Goal: Task Accomplishment & Management: Use online tool/utility

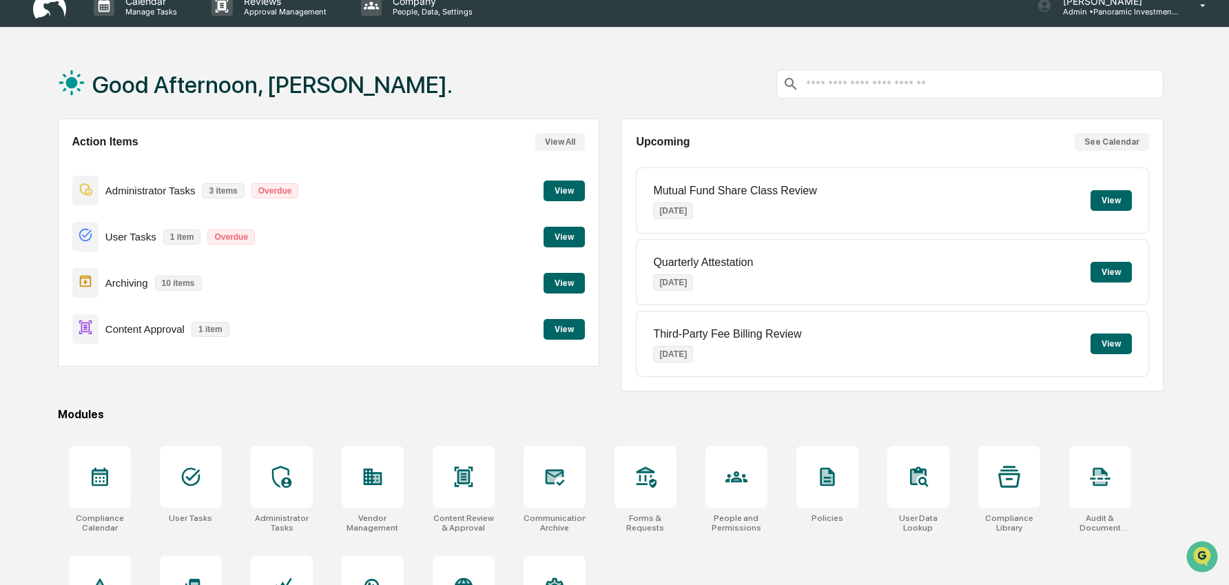
scroll to position [20, 0]
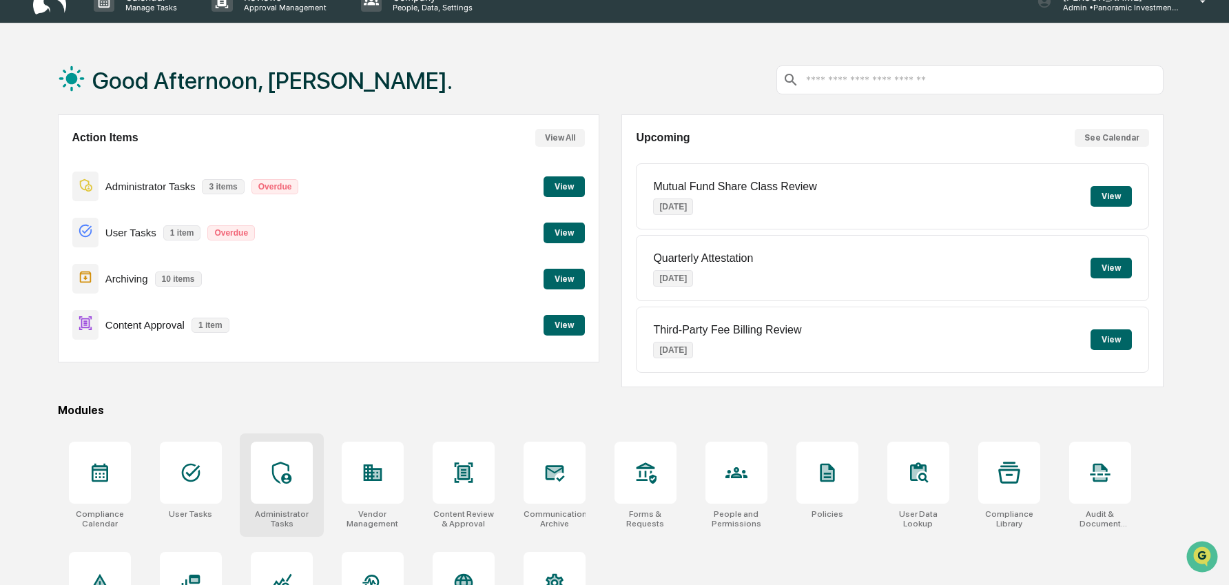
click at [293, 467] on div at bounding box center [282, 473] width 62 height 62
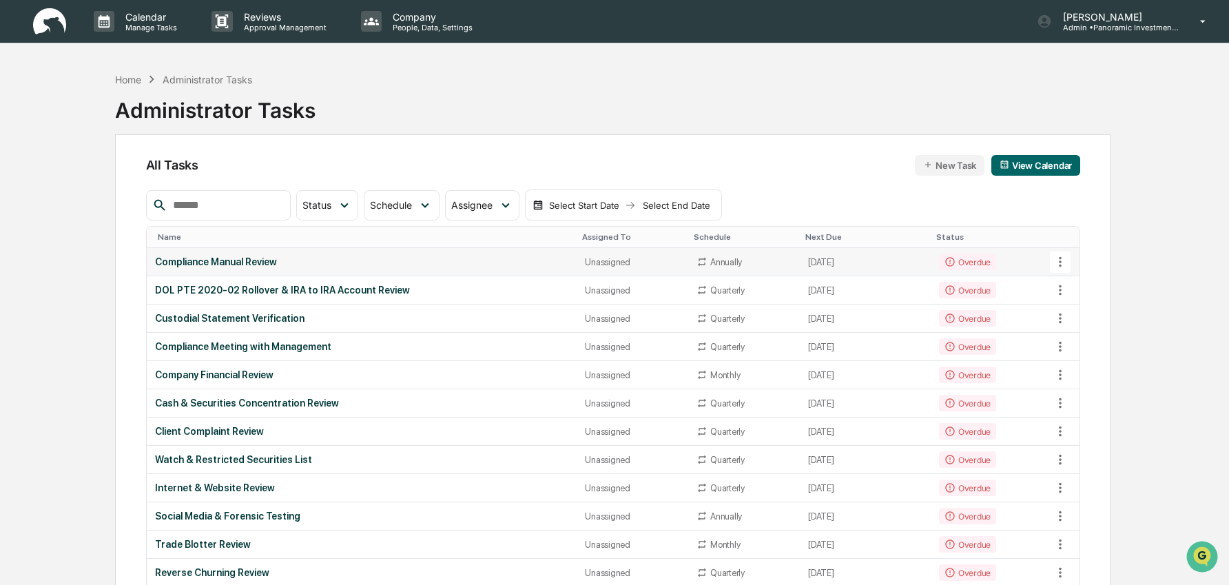
click at [1017, 260] on td "Overdue" at bounding box center [991, 262] width 121 height 28
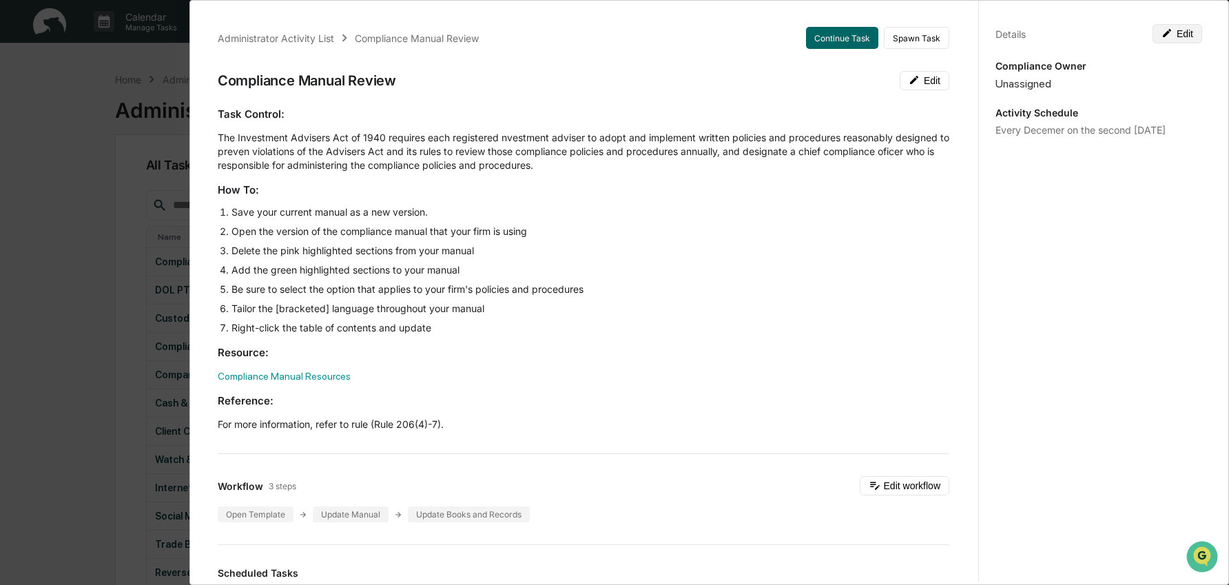
click at [1169, 41] on button "Edit" at bounding box center [1177, 33] width 50 height 19
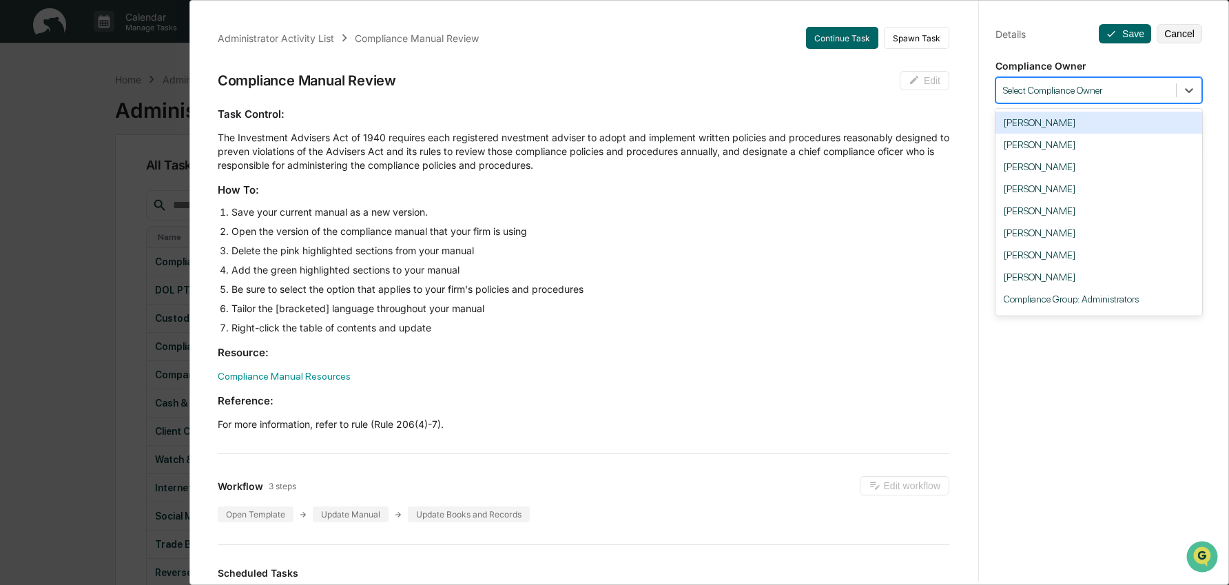
click at [1146, 87] on div at bounding box center [1086, 90] width 166 height 13
click at [1101, 255] on div "[PERSON_NAME]" at bounding box center [1098, 255] width 207 height 22
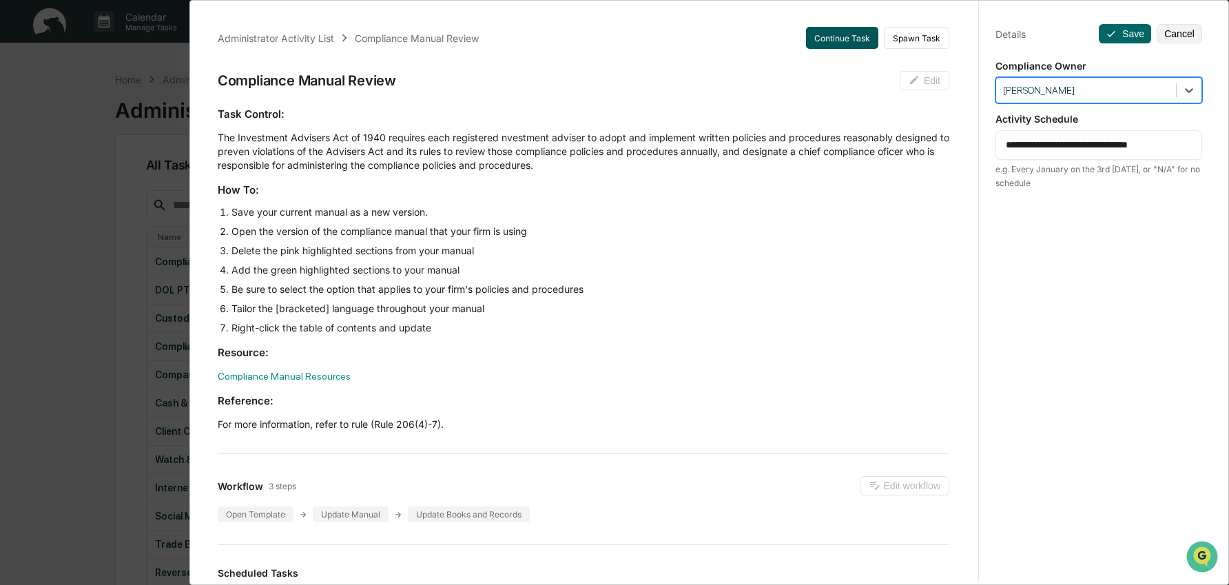
click at [828, 40] on button "Continue Task" at bounding box center [842, 38] width 72 height 22
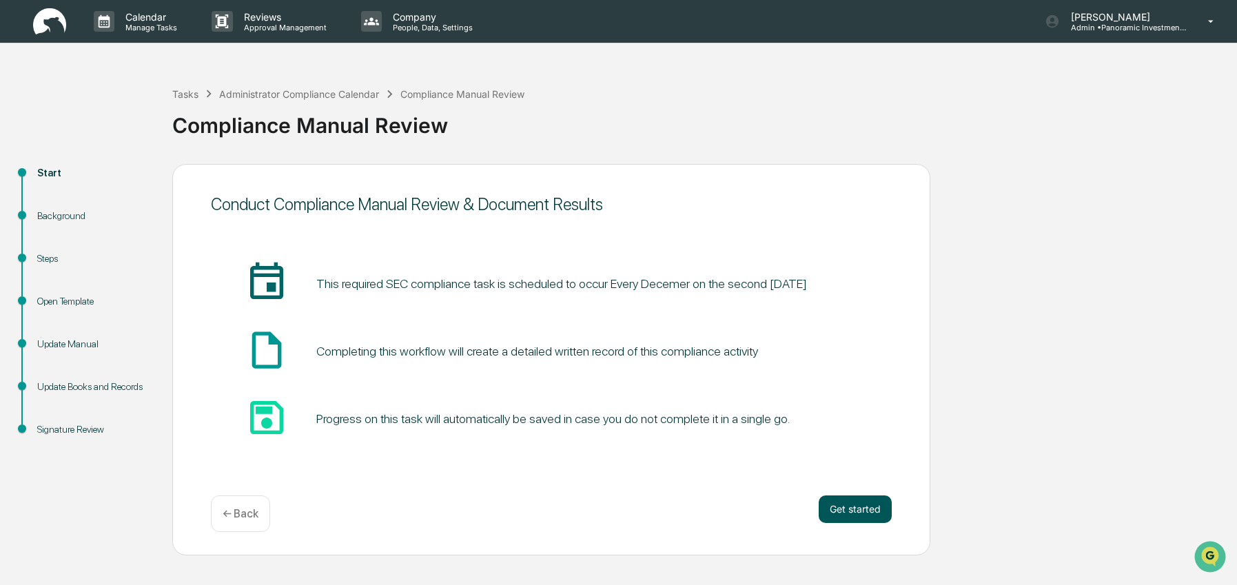
click at [848, 511] on button "Get started" at bounding box center [854, 509] width 73 height 28
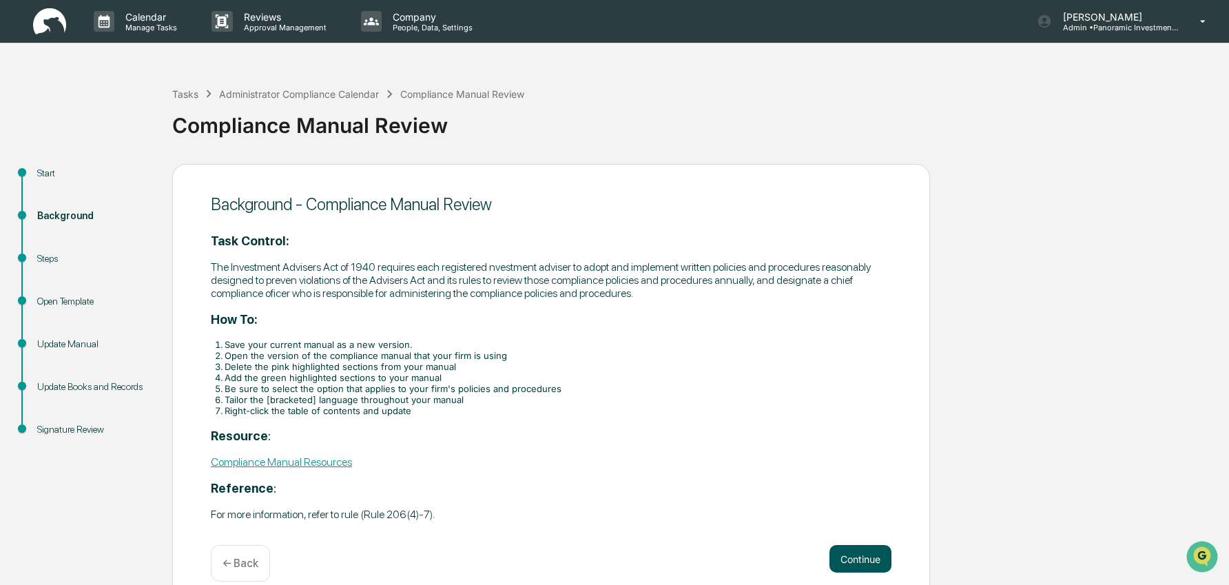
click at [855, 555] on button "Continue" at bounding box center [860, 559] width 62 height 28
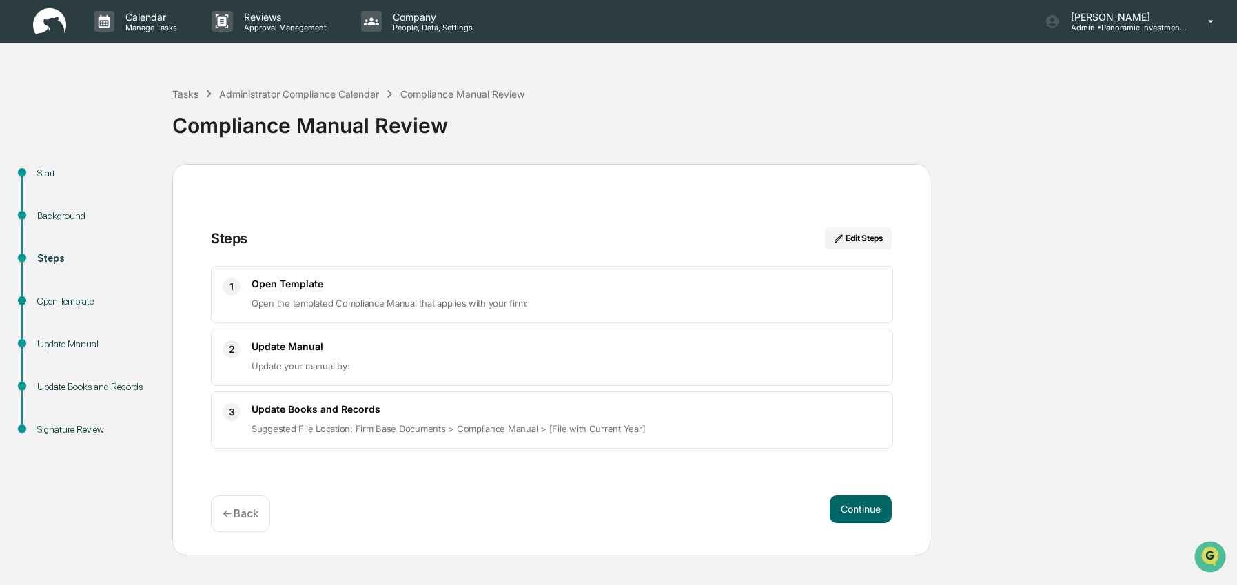
click at [195, 88] on div "Tasks" at bounding box center [185, 94] width 26 height 12
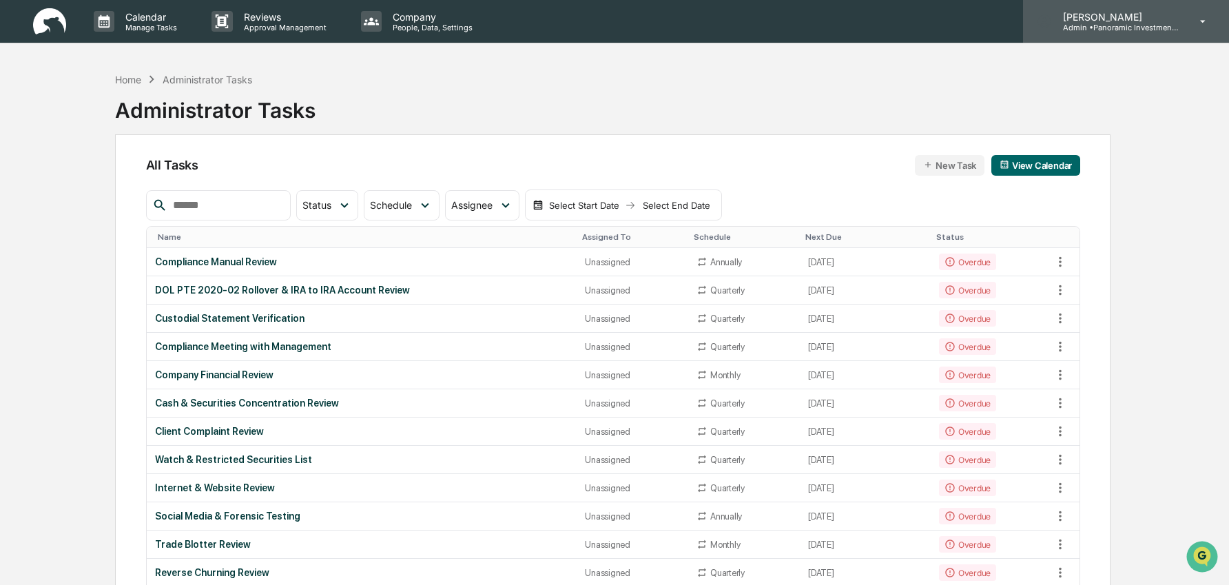
click at [1082, 14] on p "[PERSON_NAME]" at bounding box center [1116, 17] width 128 height 12
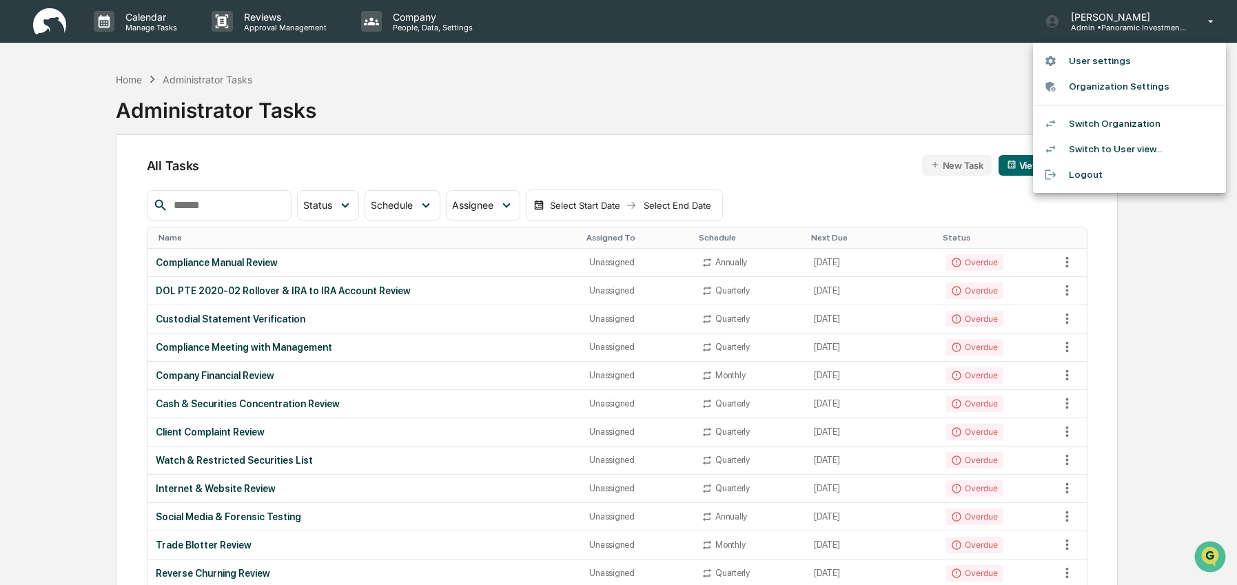
click at [1080, 155] on li "Switch to User view..." at bounding box center [1129, 148] width 193 height 25
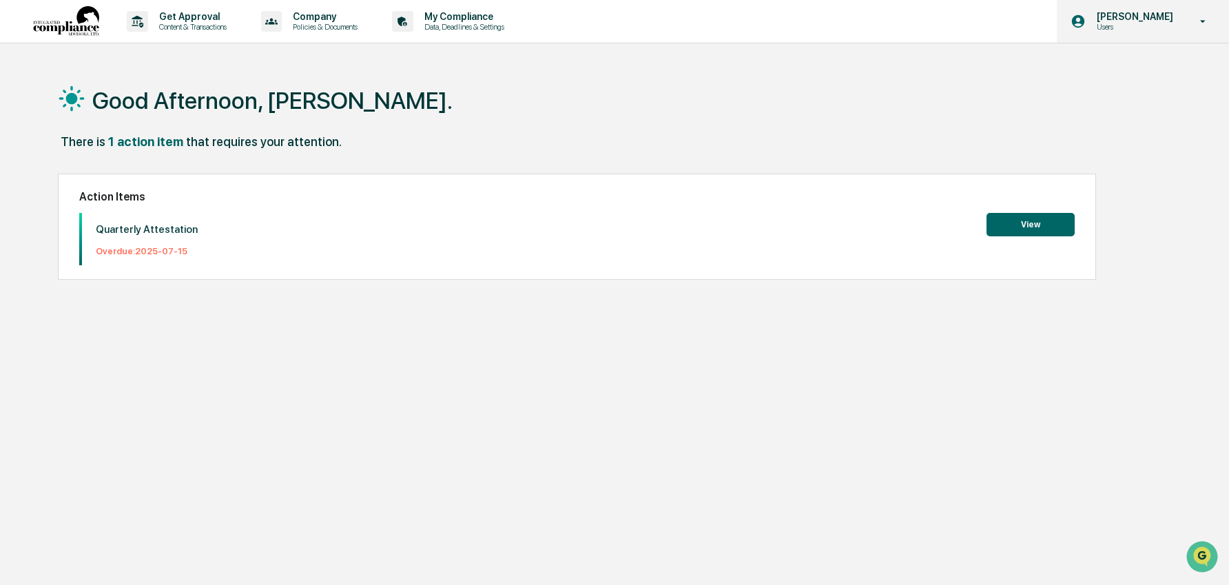
click at [1168, 32] on div "[PERSON_NAME] Users" at bounding box center [1143, 21] width 172 height 43
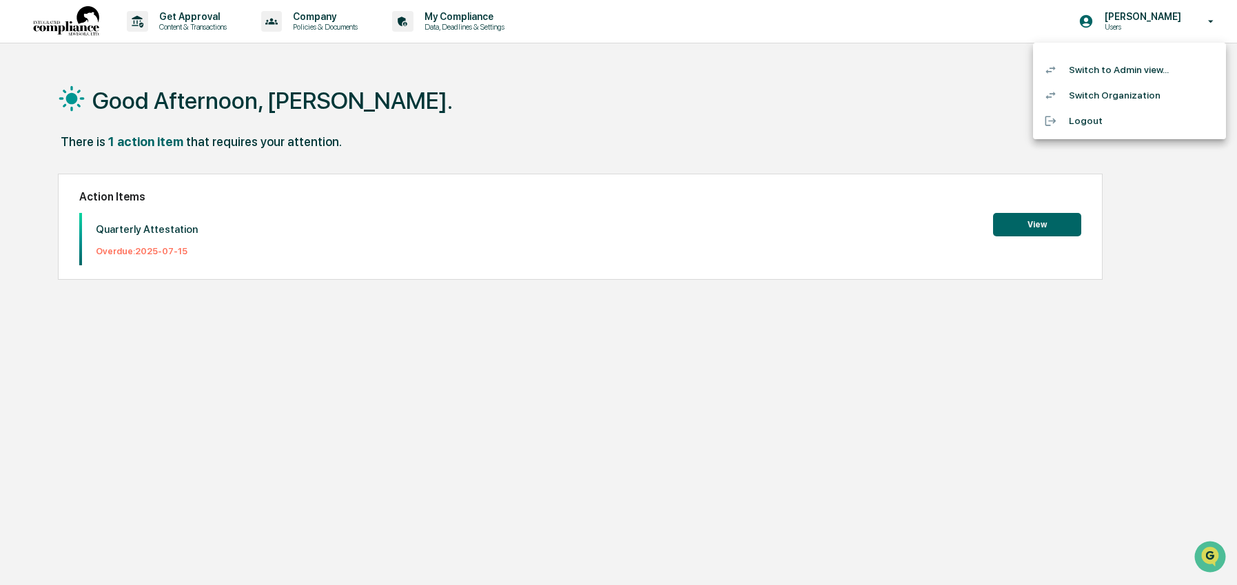
click at [1149, 73] on li "Switch to Admin view..." at bounding box center [1129, 69] width 193 height 25
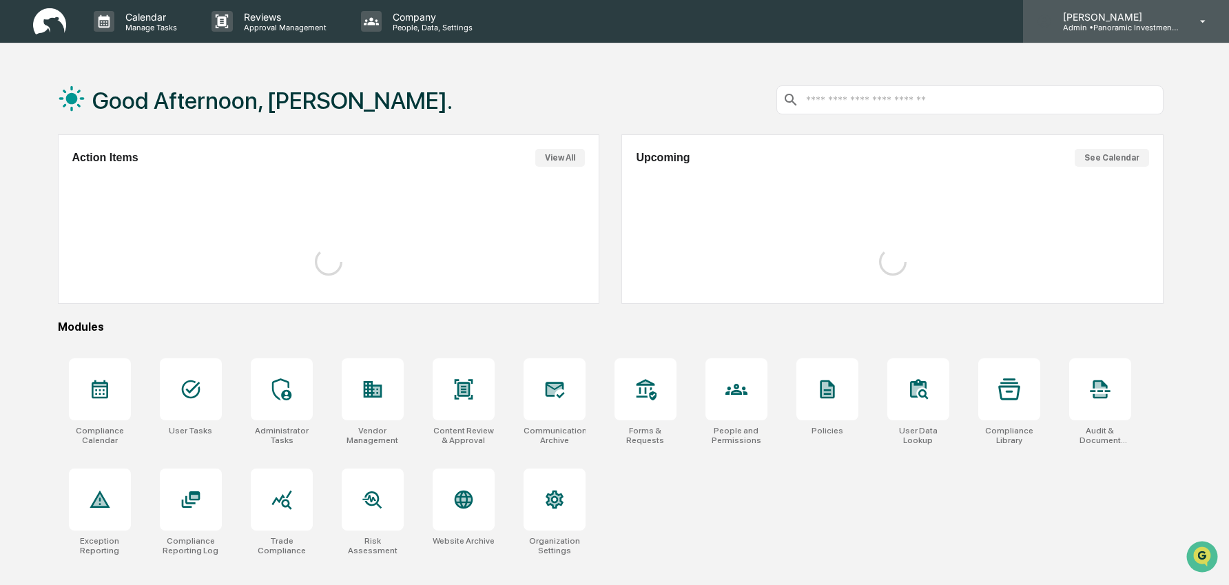
click at [1141, 32] on p "Admin • Panoramic Investment Advisors" at bounding box center [1116, 28] width 128 height 10
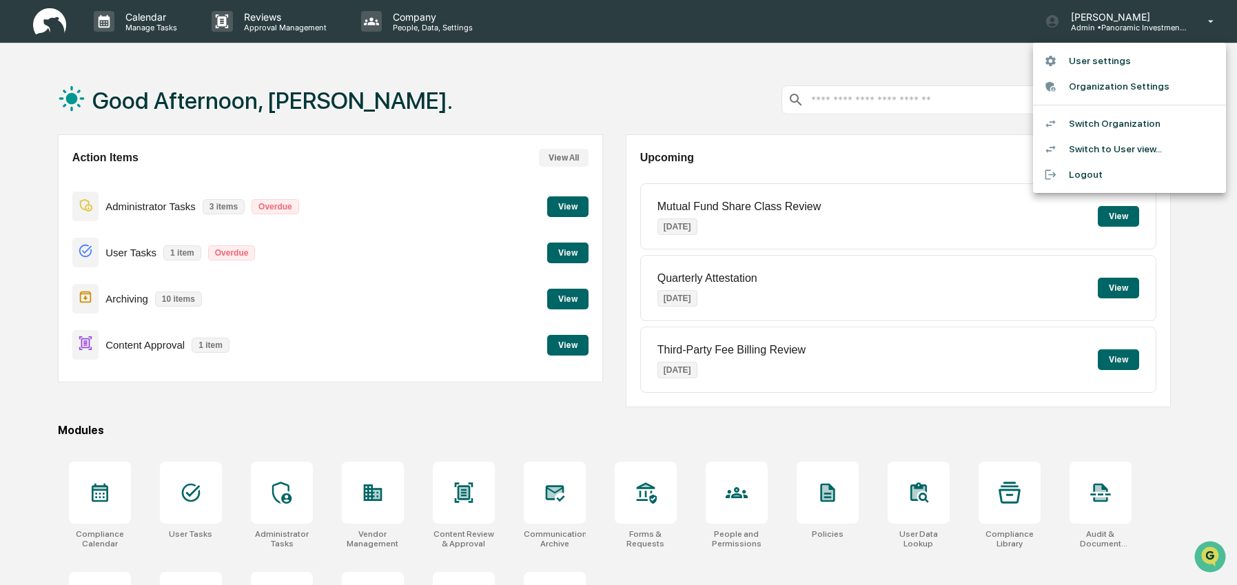
click at [1135, 128] on li "Switch Organization" at bounding box center [1129, 123] width 193 height 25
